Goal: Check status: Check status

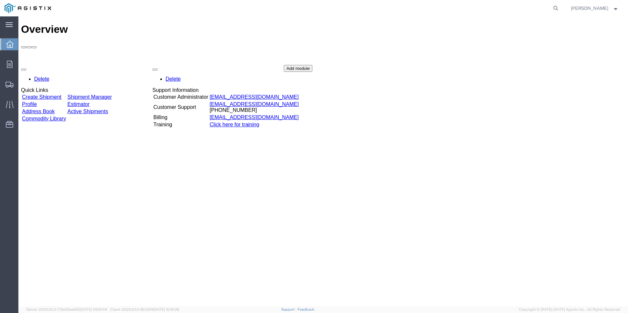
click at [112, 94] on link "Shipment Manager" at bounding box center [89, 97] width 44 height 6
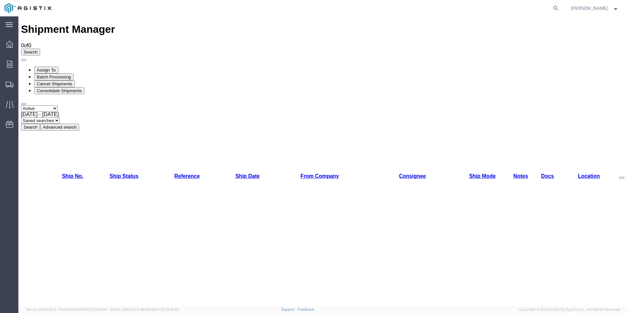
drag, startPoint x: 216, startPoint y: 25, endPoint x: 209, endPoint y: 27, distance: 7.1
click at [216, 25] on div "Shipment Manager 0 of 0 Search Assign To Batch Processing Cancel Shipments Cons…" at bounding box center [323, 76] width 604 height 107
click at [59, 112] on span "[DATE] - [DATE]" at bounding box center [40, 115] width 38 height 6
click at [40, 124] on button "Search" at bounding box center [30, 127] width 19 height 7
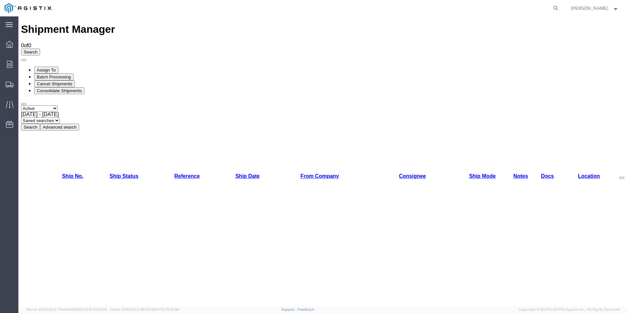
click at [58, 105] on select "Select status Active All Shipments Approved Booked Canceled Delivered Denied Ne…" at bounding box center [39, 108] width 37 height 6
select select "ALL"
click at [21, 105] on select "Select status Active All Shipments Approved Booked Canceled Delivered Denied Ne…" at bounding box center [39, 108] width 37 height 6
click at [40, 124] on button "Search" at bounding box center [30, 127] width 19 height 7
